Goal: Transaction & Acquisition: Purchase product/service

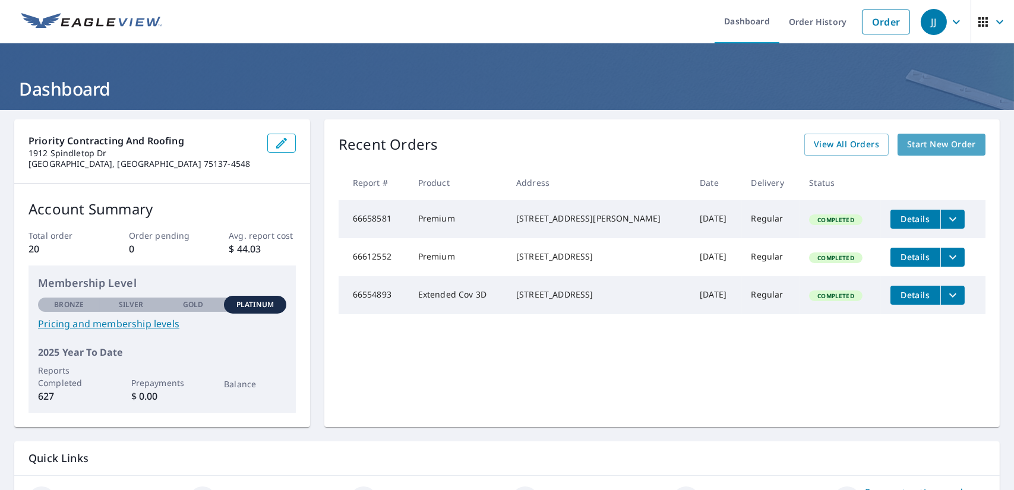
click at [925, 140] on span "Start New Order" at bounding box center [941, 144] width 69 height 15
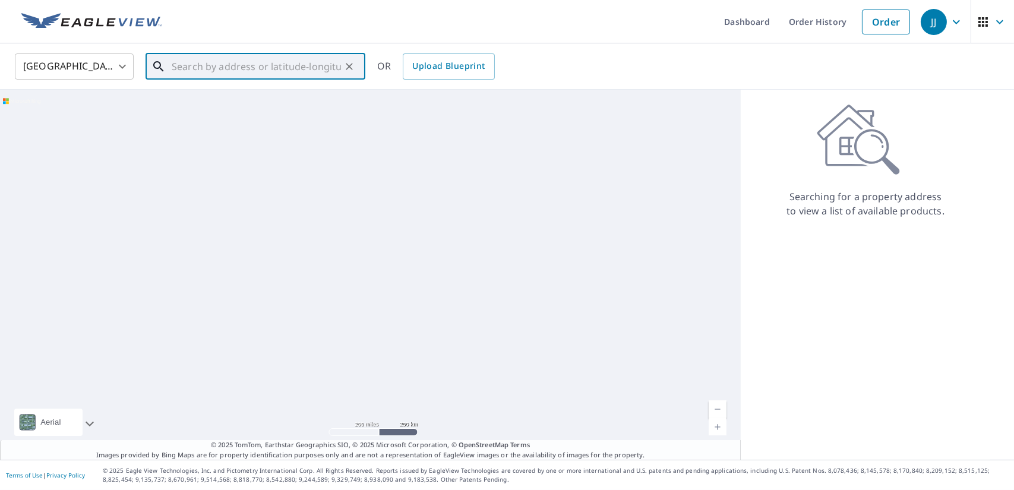
click at [184, 61] on input "text" at bounding box center [256, 66] width 169 height 33
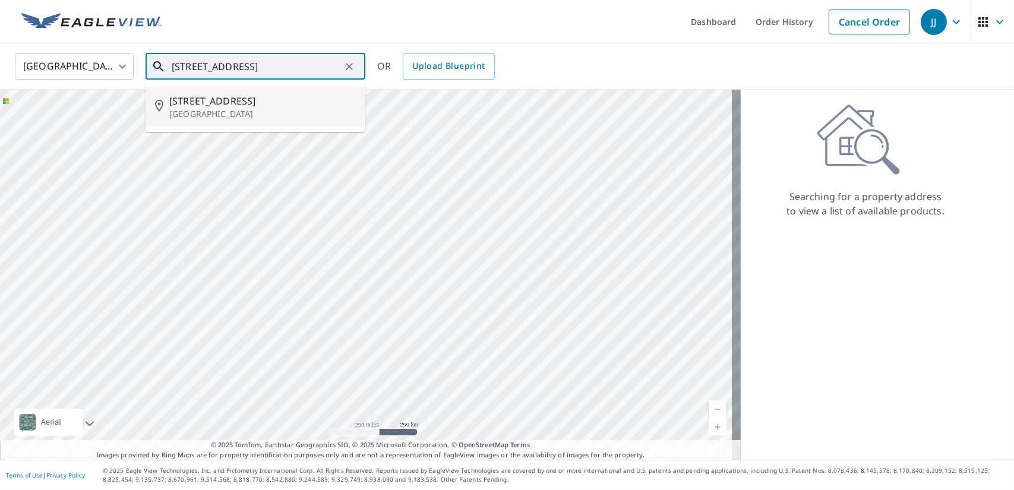
click at [214, 106] on span "[STREET_ADDRESS]" at bounding box center [262, 101] width 186 height 14
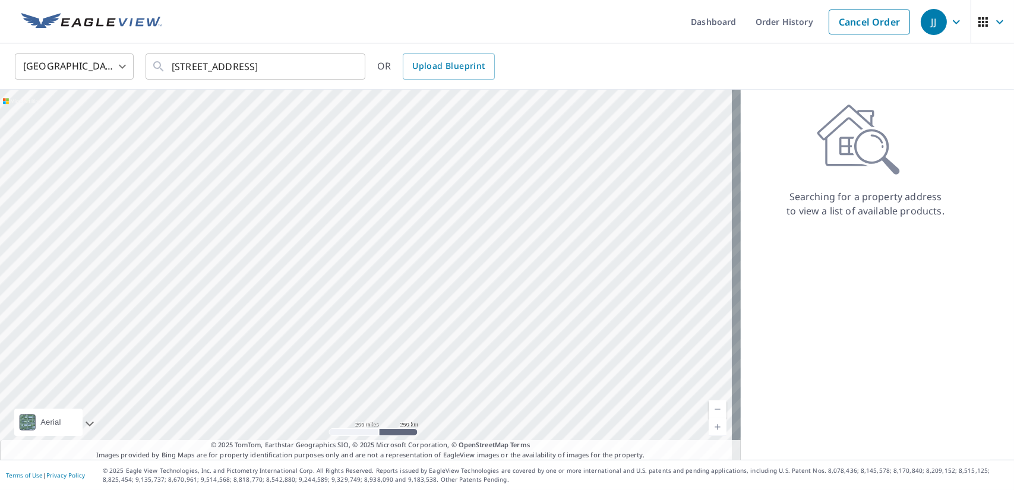
type input "[STREET_ADDRESS]"
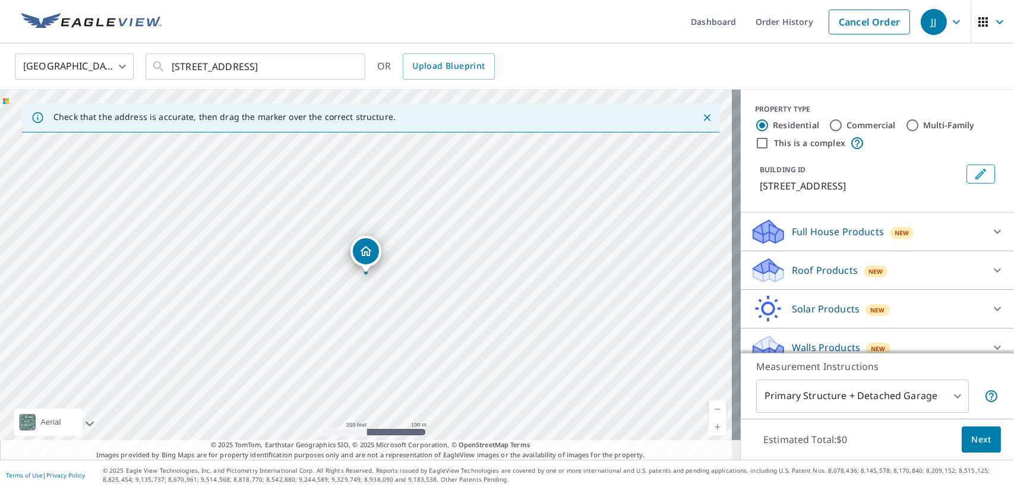
scroll to position [14, 0]
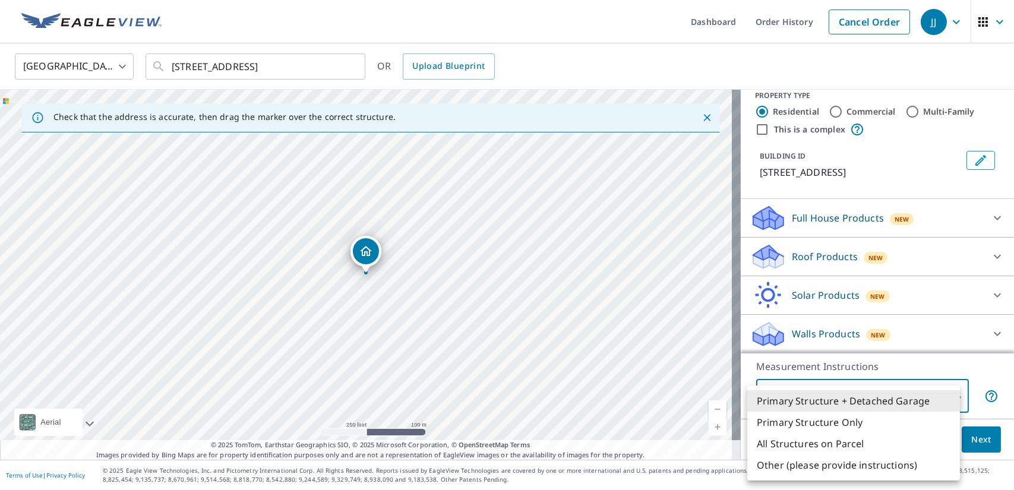
click at [949, 394] on body "JJ JJ Dashboard Order History Cancel Order JJ [GEOGRAPHIC_DATA] US ​ [STREET_AD…" at bounding box center [507, 245] width 1014 height 490
click at [843, 443] on li "All Structures on Parcel" at bounding box center [853, 443] width 213 height 21
type input "3"
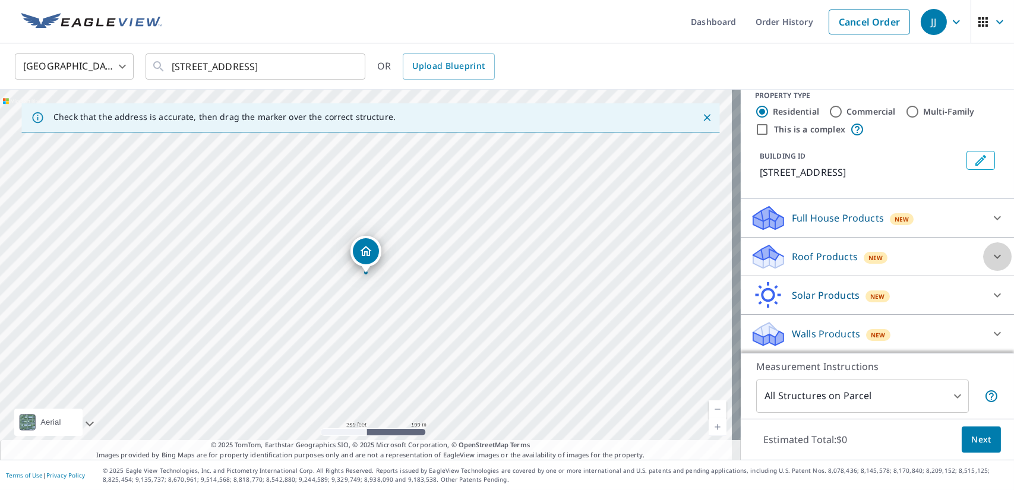
click at [990, 252] on icon at bounding box center [997, 256] width 14 height 14
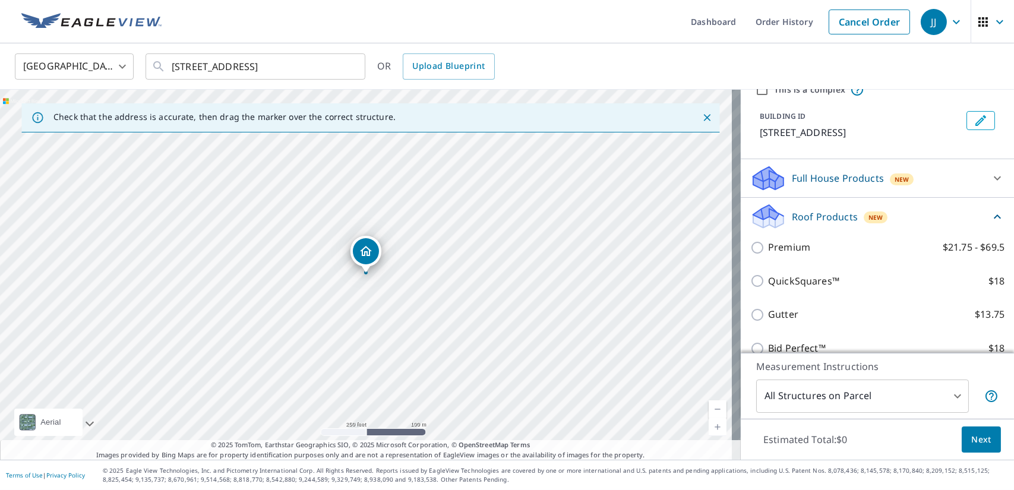
scroll to position [54, 0]
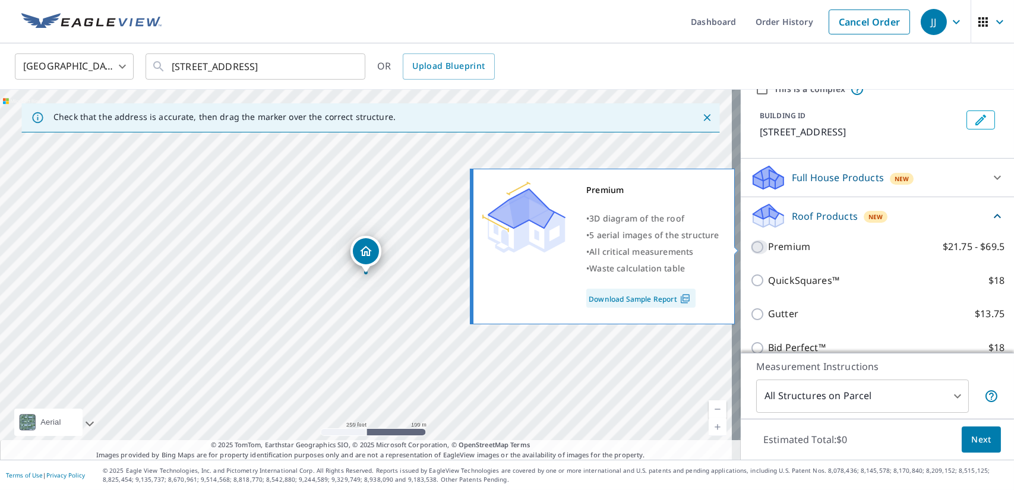
click at [750, 244] on input "Premium $21.75 - $69.5" at bounding box center [759, 247] width 18 height 14
checkbox input "true"
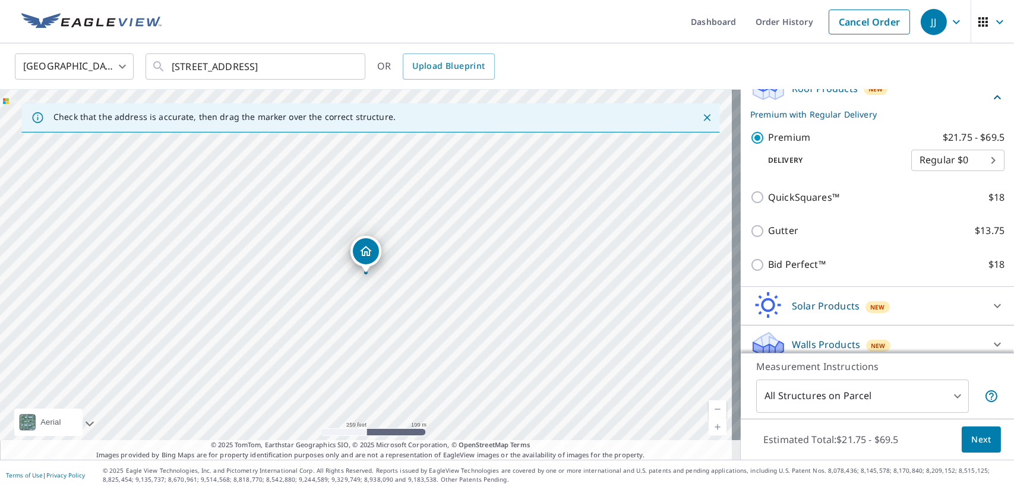
scroll to position [193, 0]
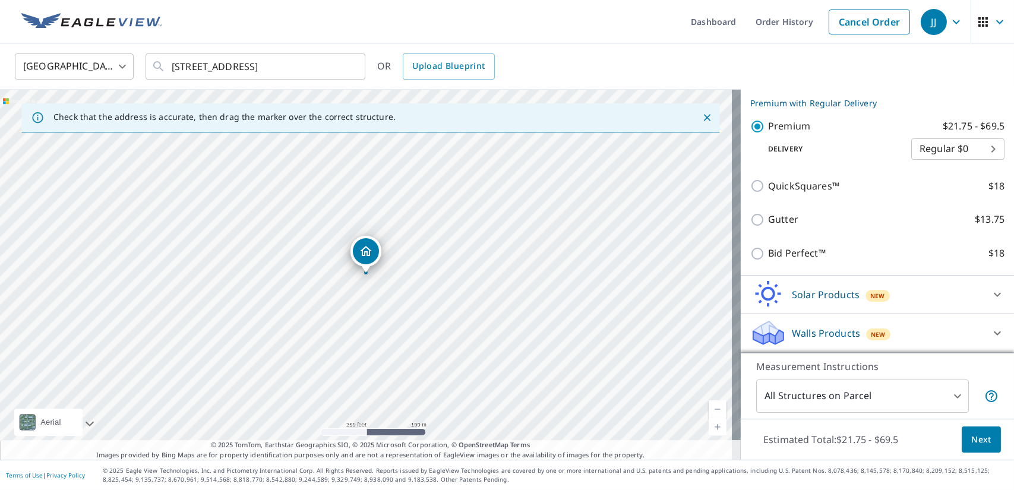
click at [971, 440] on span "Next" at bounding box center [981, 439] width 20 height 15
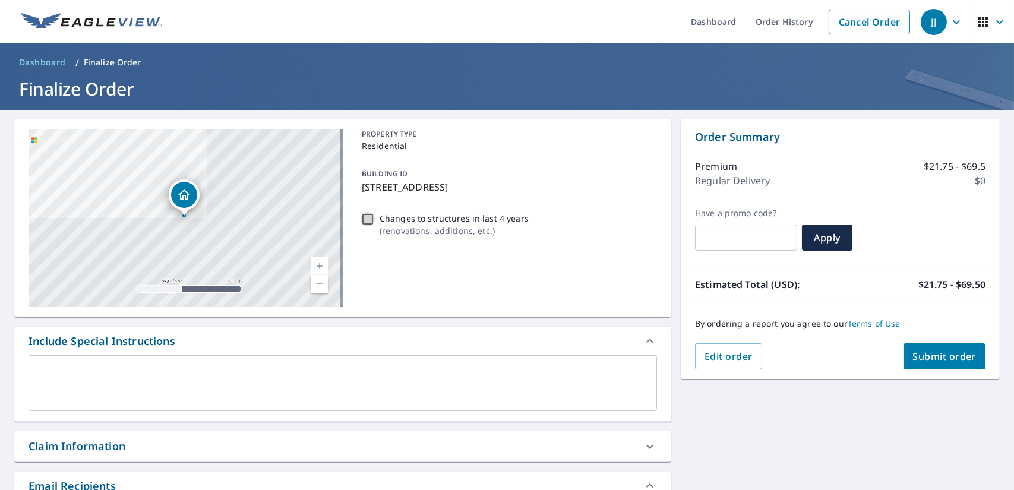
click at [363, 219] on input "Changes to structures in last 4 years ( renovations, additions, etc. )" at bounding box center [367, 219] width 14 height 14
checkbox input "true"
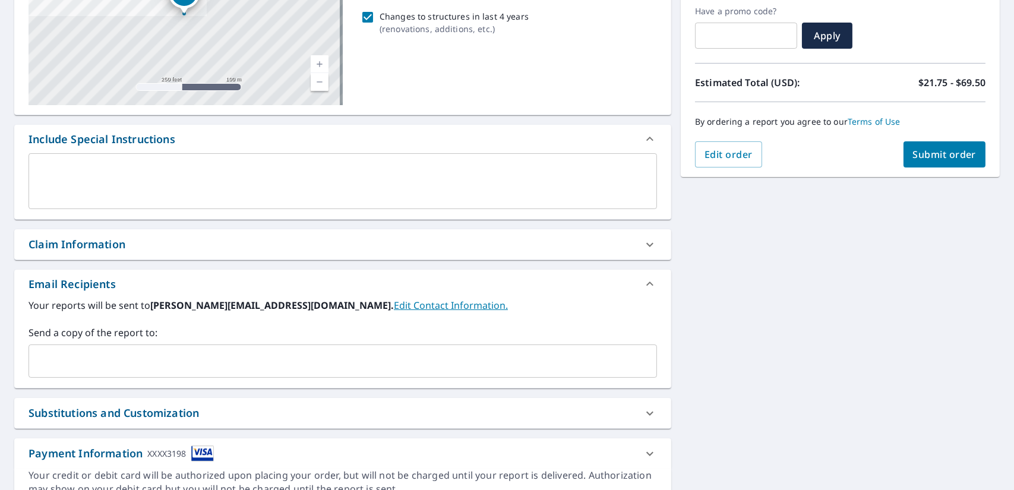
scroll to position [202, 0]
click at [394, 308] on link "Edit Contact Information." at bounding box center [451, 304] width 114 height 13
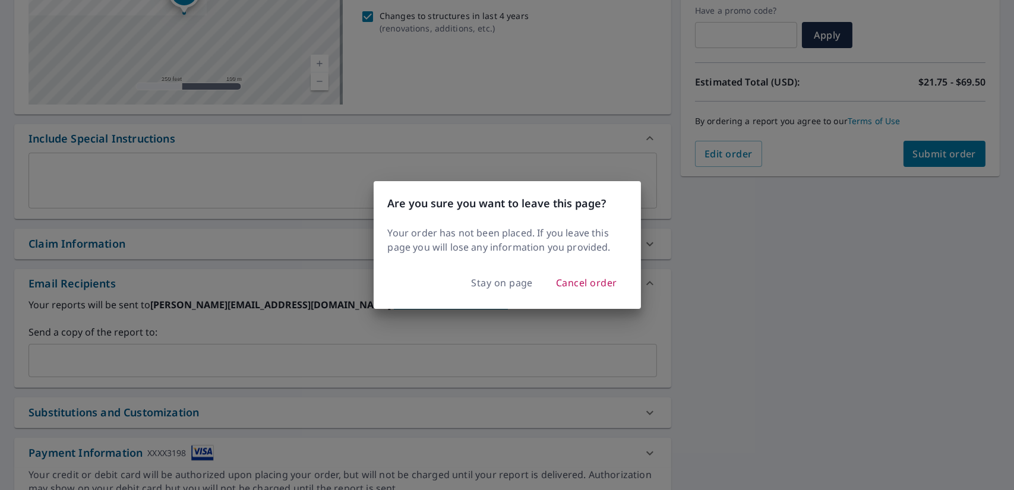
click at [319, 299] on div "Are you sure you want to leave this page? Your order has not been placed. If yo…" at bounding box center [507, 245] width 1014 height 490
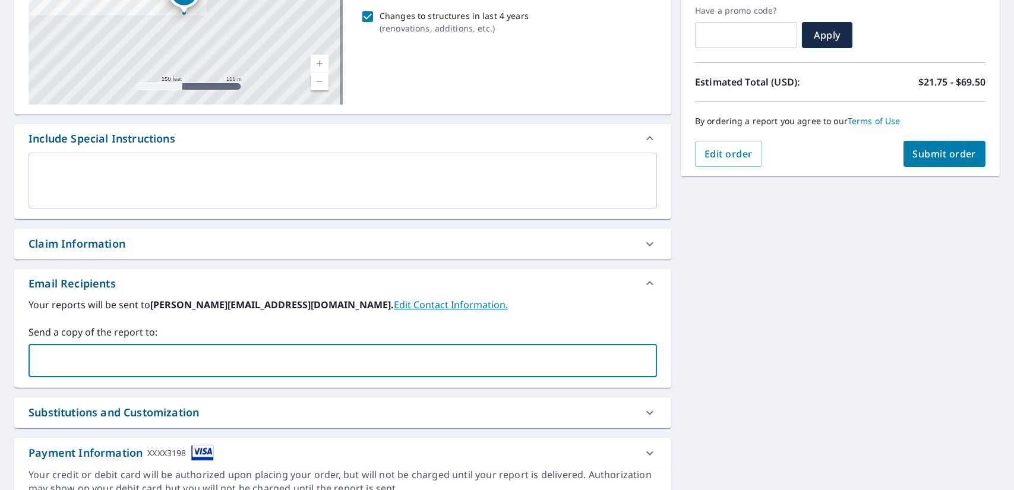
click at [152, 349] on input "text" at bounding box center [334, 360] width 600 height 23
type input "[PERSON_NAME][EMAIL_ADDRESS][DOMAIN_NAME]"
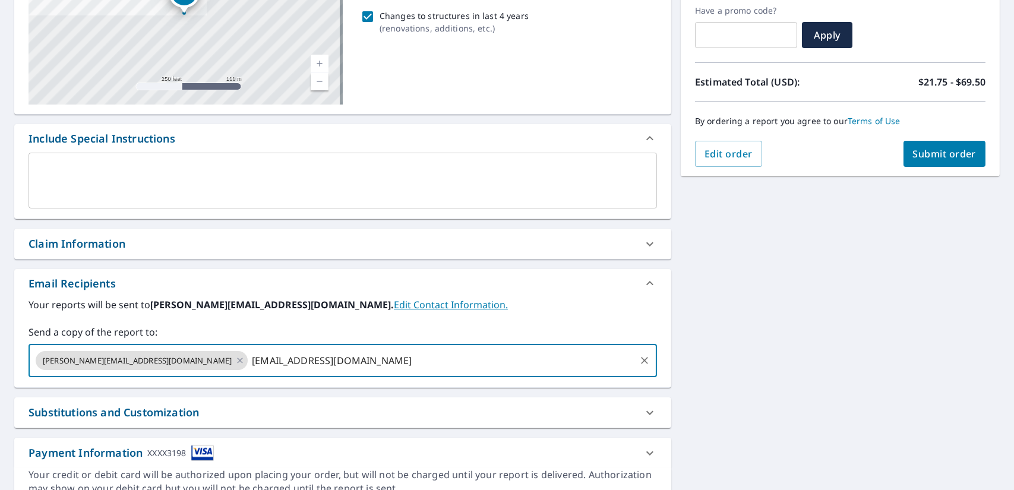
type input "[EMAIL_ADDRESS][DOMAIN_NAME]"
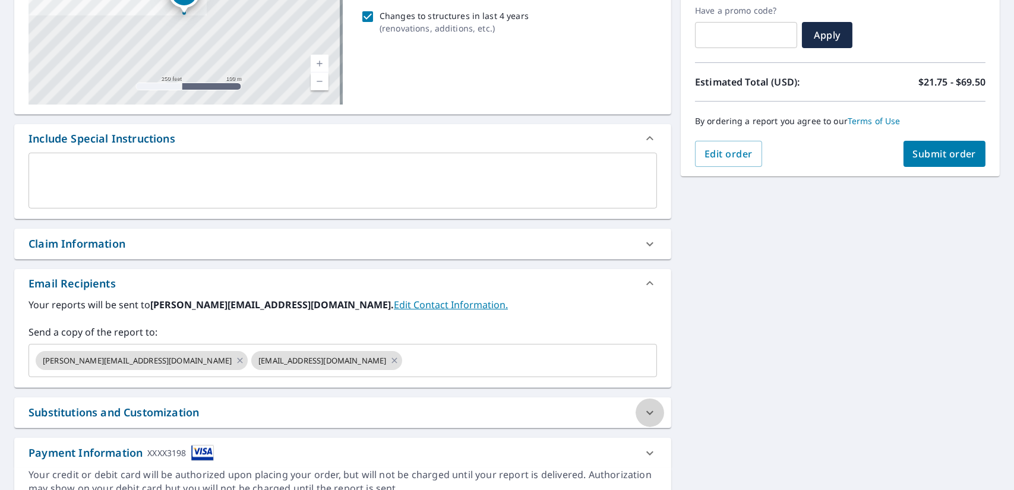
click at [642, 409] on icon at bounding box center [649, 413] width 14 height 14
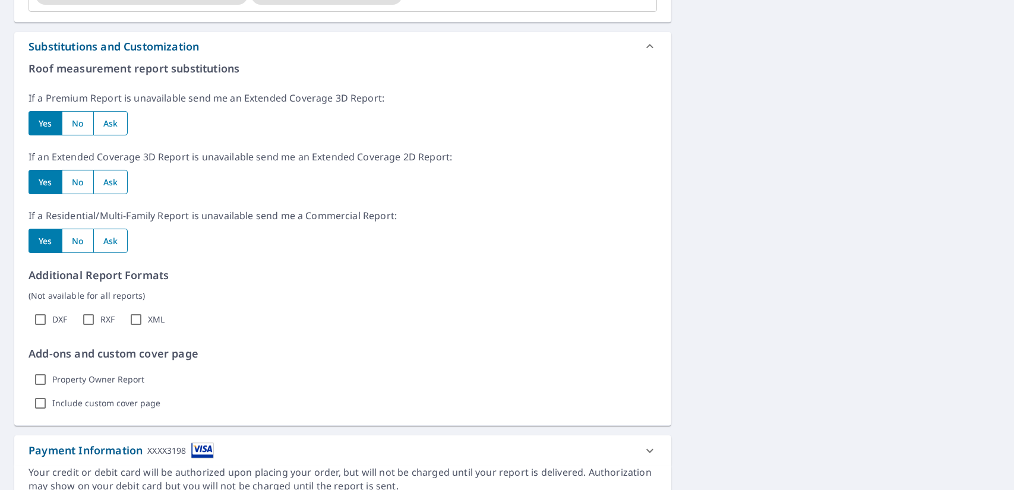
scroll to position [610, 0]
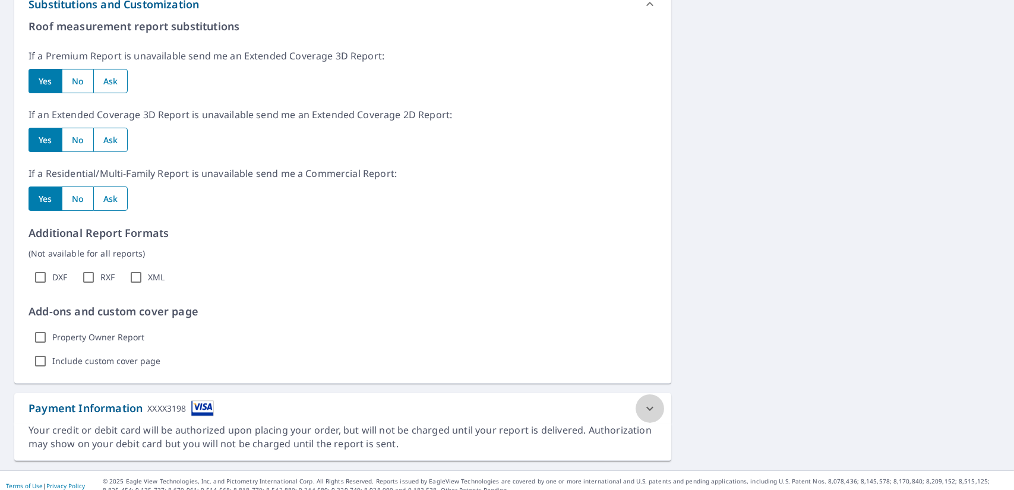
click at [648, 406] on icon at bounding box center [649, 408] width 14 height 14
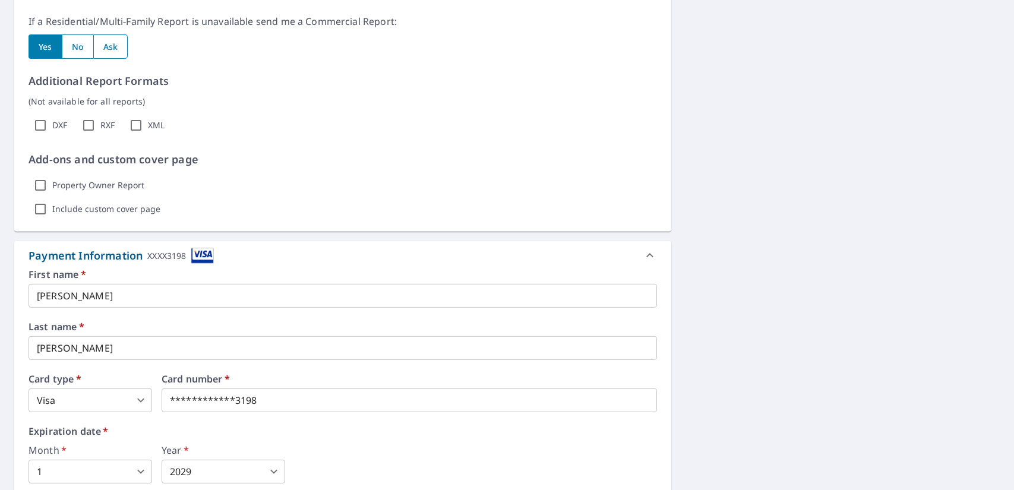
scroll to position [813, 0]
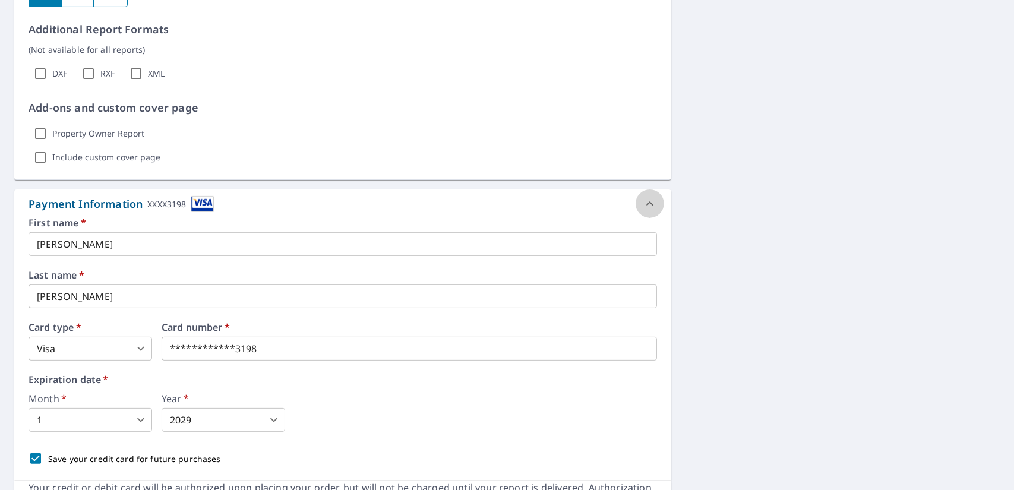
click at [642, 203] on icon at bounding box center [649, 204] width 14 height 14
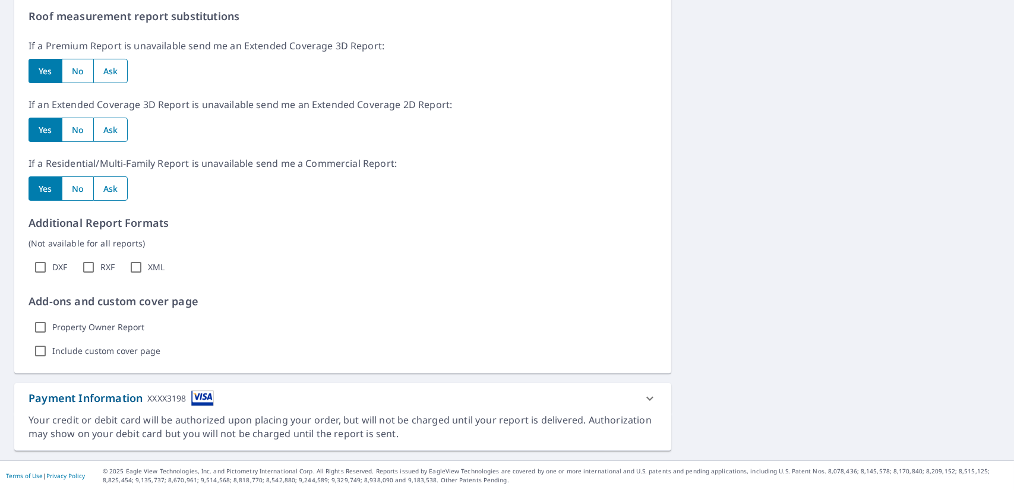
scroll to position [619, 0]
click at [642, 203] on div "Roof measurement report substitutions If a Premium Report is unavailable send m…" at bounding box center [343, 186] width 628 height 354
click at [642, 398] on icon at bounding box center [649, 399] width 14 height 14
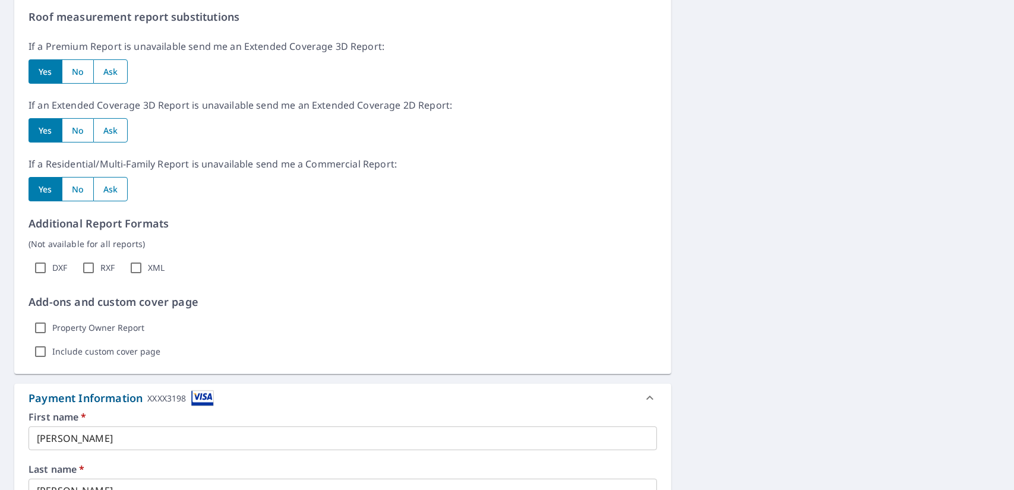
scroll to position [881, 0]
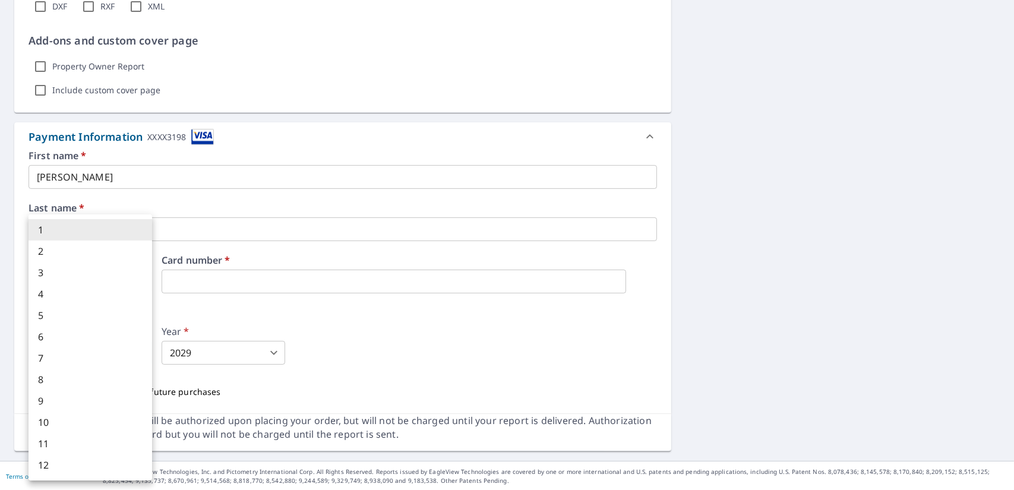
click at [86, 352] on body "JJ JJ Dashboard Order History Cancel Order JJ Dashboard / Finalize Order Finali…" at bounding box center [507, 245] width 1014 height 490
click at [88, 458] on li "12" at bounding box center [91, 464] width 124 height 21
type input "12"
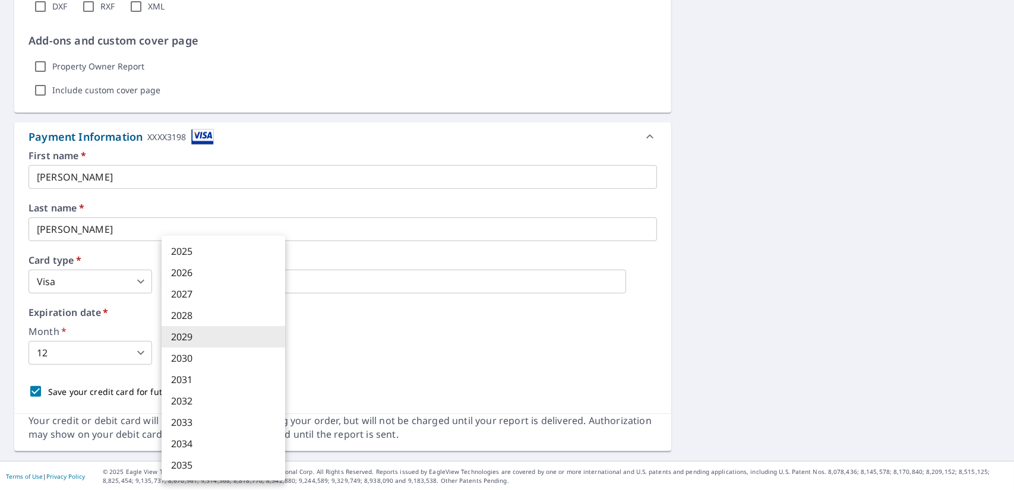
click at [271, 350] on body "JJ JJ Dashboard Order History Cancel Order JJ Dashboard / Finalize Order Finali…" at bounding box center [507, 245] width 1014 height 490
click at [254, 245] on li "2025" at bounding box center [224, 250] width 124 height 21
type input "2025"
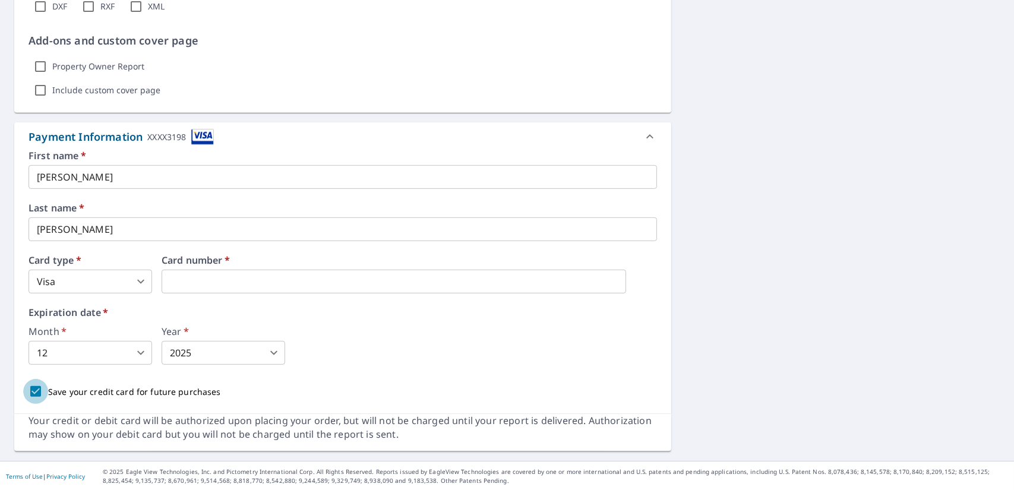
click at [36, 391] on input "Save your credit card for future purchases" at bounding box center [35, 391] width 25 height 25
checkbox input "false"
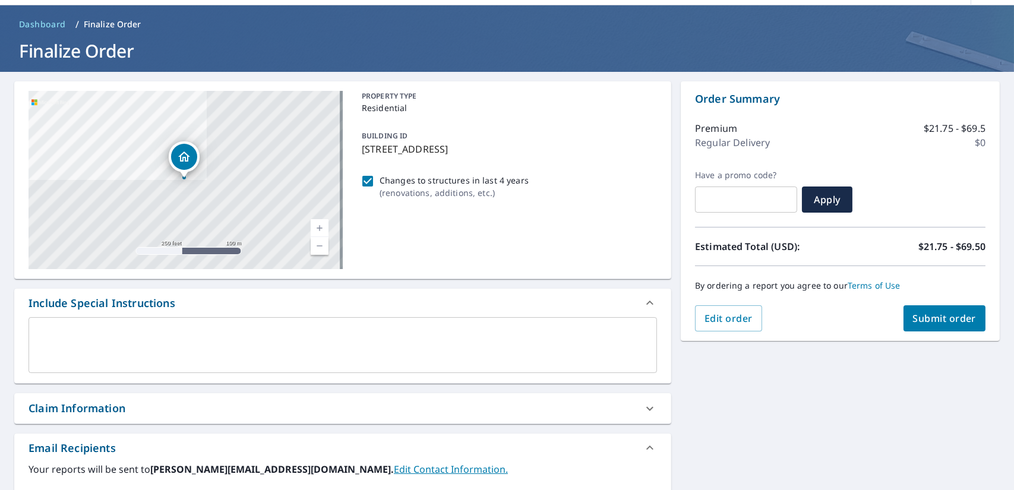
scroll to position [37, 0]
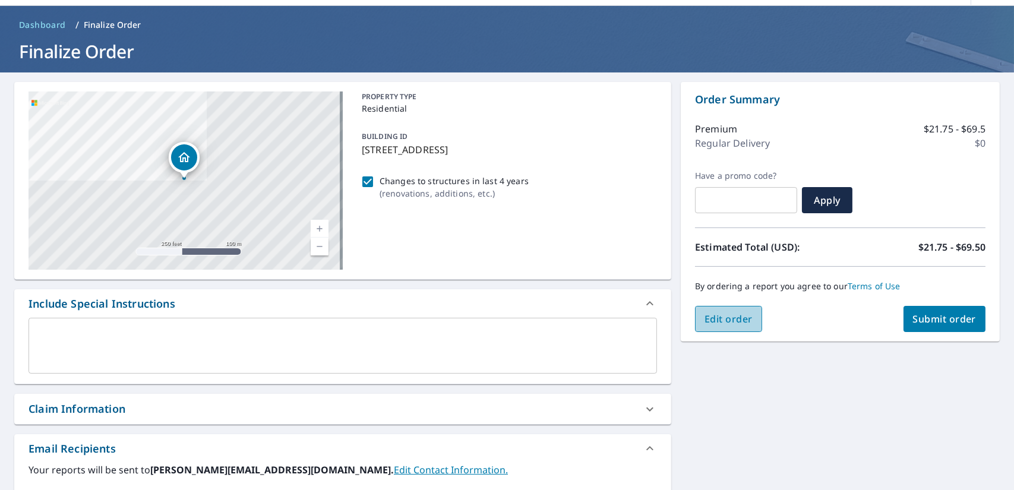
click at [727, 318] on span "Edit order" at bounding box center [728, 318] width 48 height 13
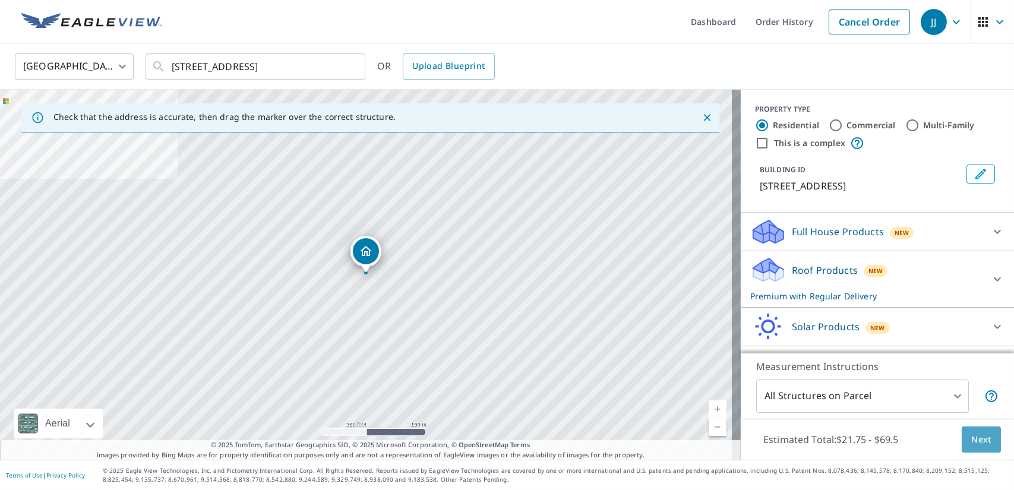
click at [980, 438] on span "Next" at bounding box center [981, 439] width 20 height 15
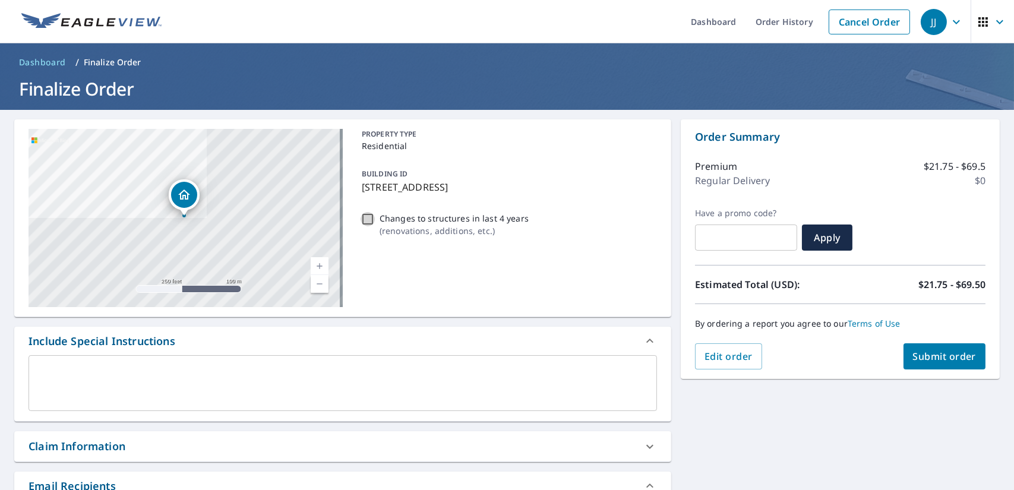
click at [363, 219] on input "Changes to structures in last 4 years ( renovations, additions, etc. )" at bounding box center [367, 219] width 14 height 14
click at [362, 219] on input "Changes to structures in last 4 years ( renovations, additions, etc. )" at bounding box center [367, 219] width 14 height 14
click at [363, 219] on input "Changes to structures in last 4 years ( renovations, additions, etc. )" at bounding box center [367, 219] width 14 height 14
checkbox input "false"
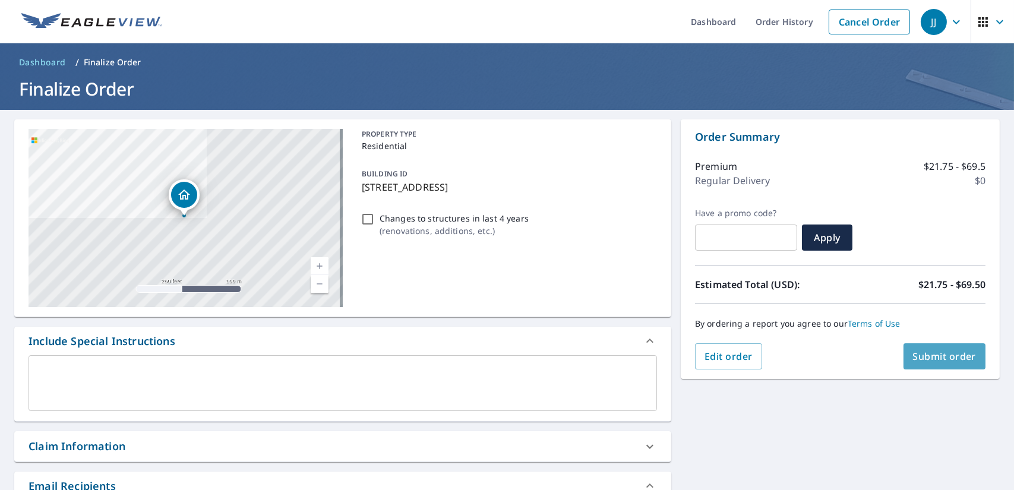
click at [939, 357] on span "Submit order" at bounding box center [945, 356] width 64 height 13
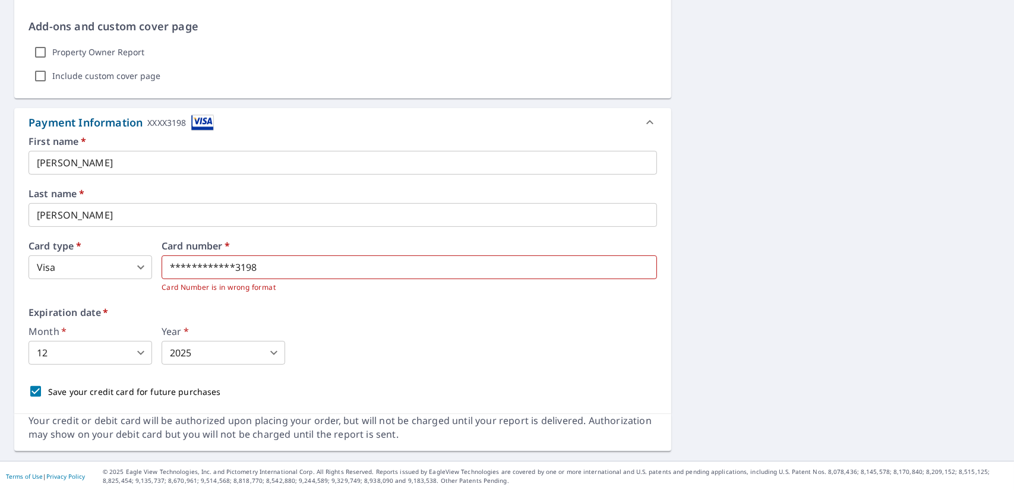
scroll to position [806, 0]
click at [236, 391] on div "Save your credit card for future purchases" at bounding box center [343, 391] width 628 height 25
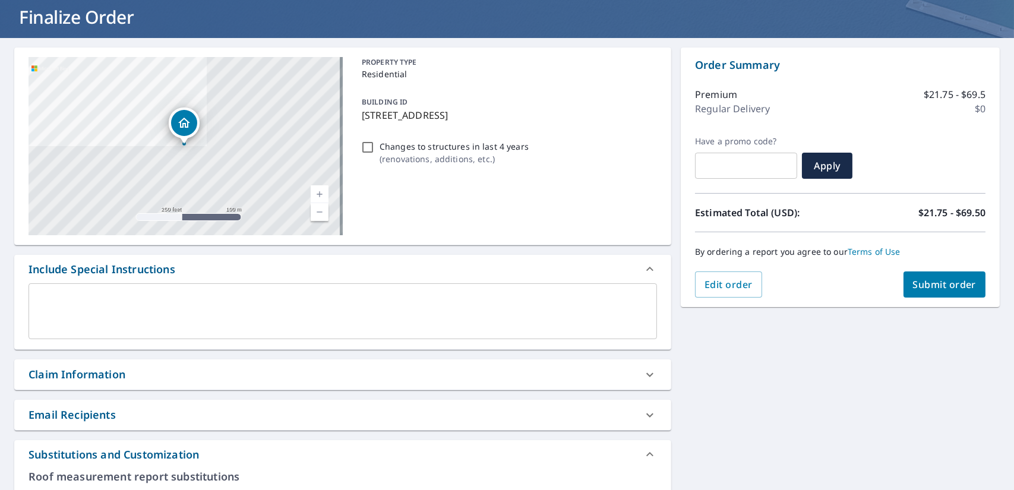
scroll to position [0, 0]
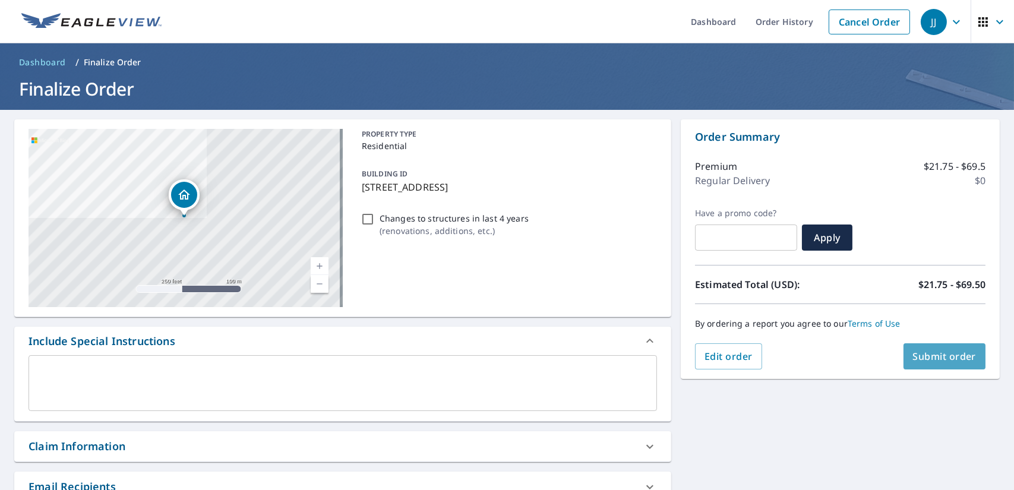
click at [949, 353] on span "Submit order" at bounding box center [945, 356] width 64 height 13
